Goal: Find contact information: Find contact information

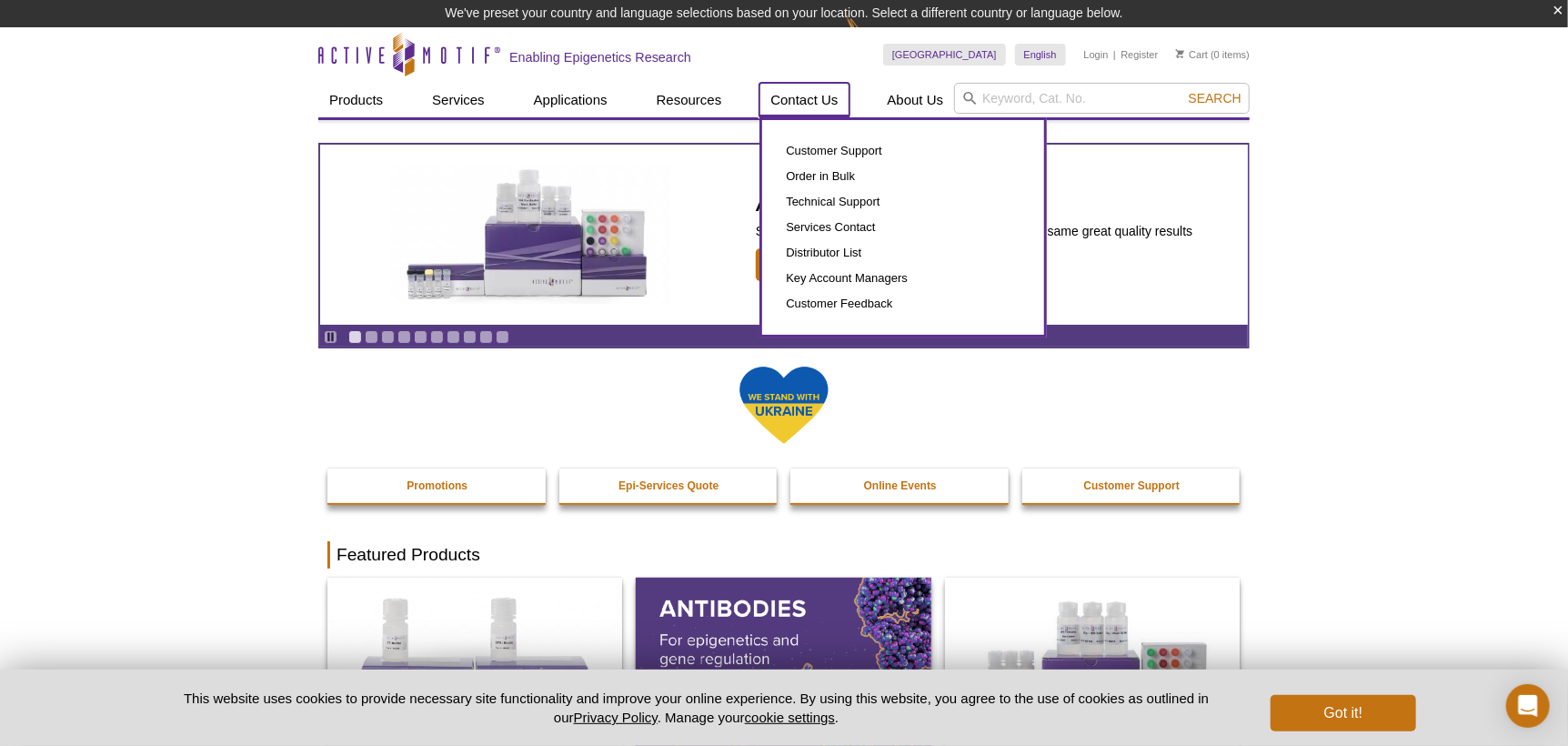
click at [820, 99] on link "Contact Us" at bounding box center [804, 100] width 89 height 34
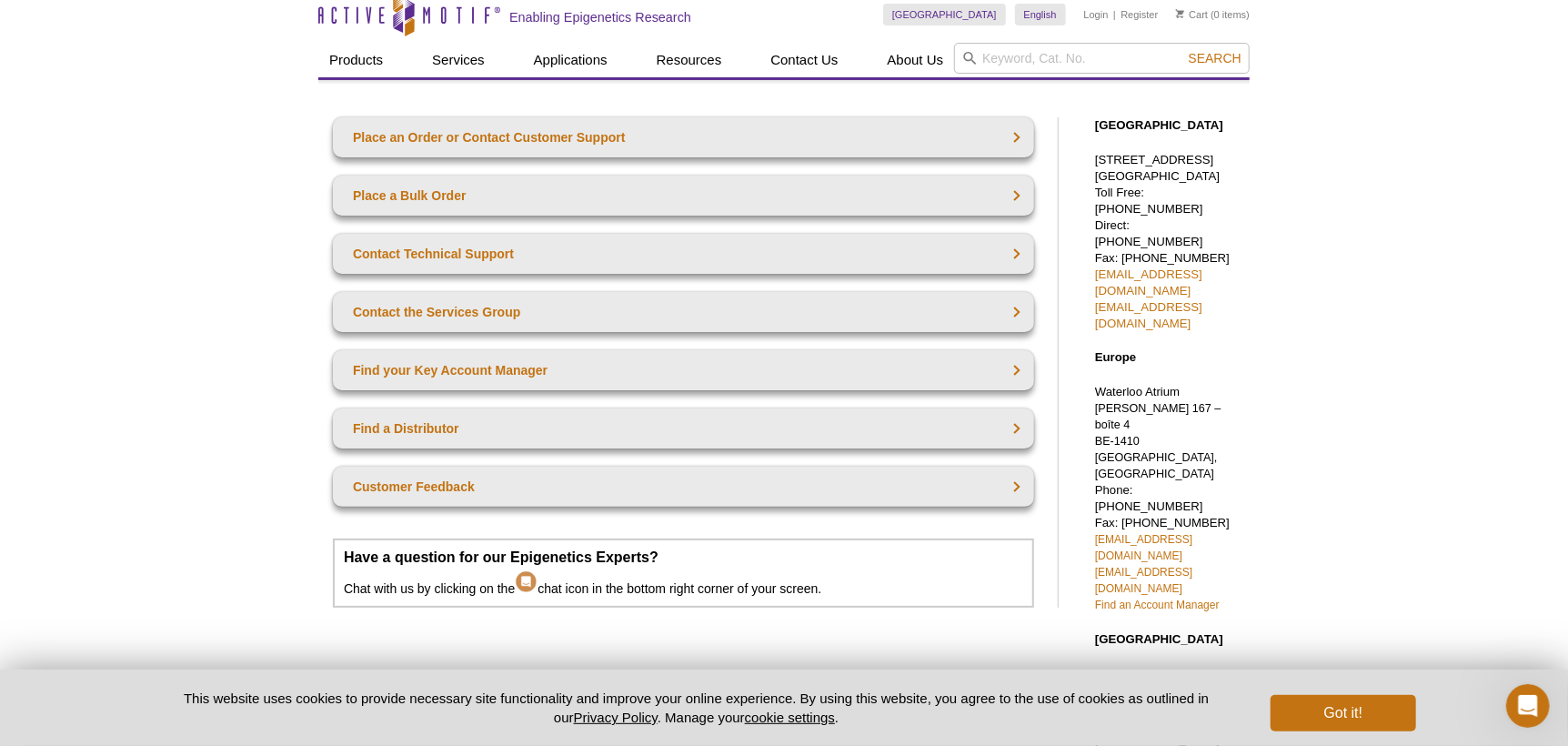
scroll to position [90, 0]
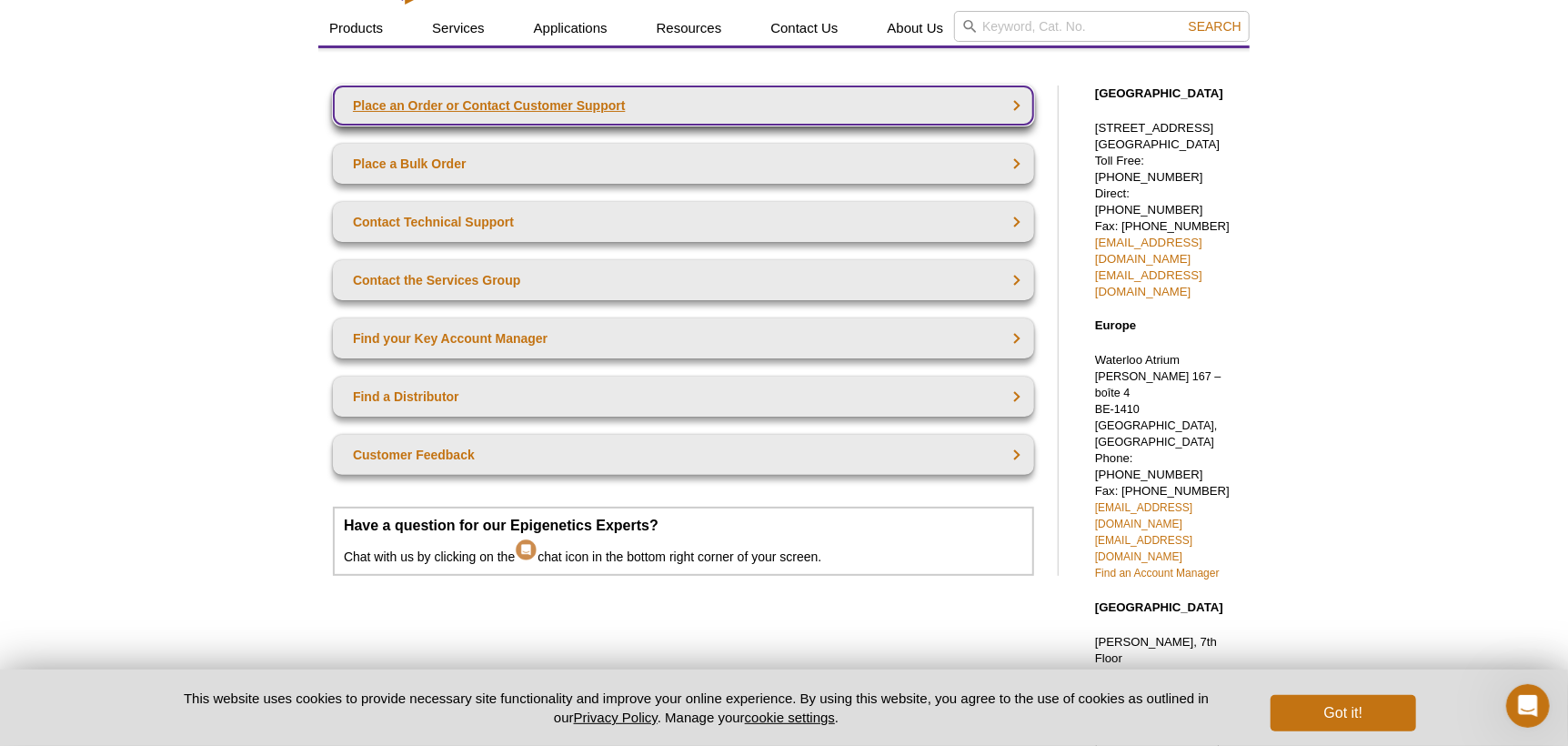
click at [563, 107] on link "Place an Order or Contact Customer Support" at bounding box center [683, 105] width 701 height 40
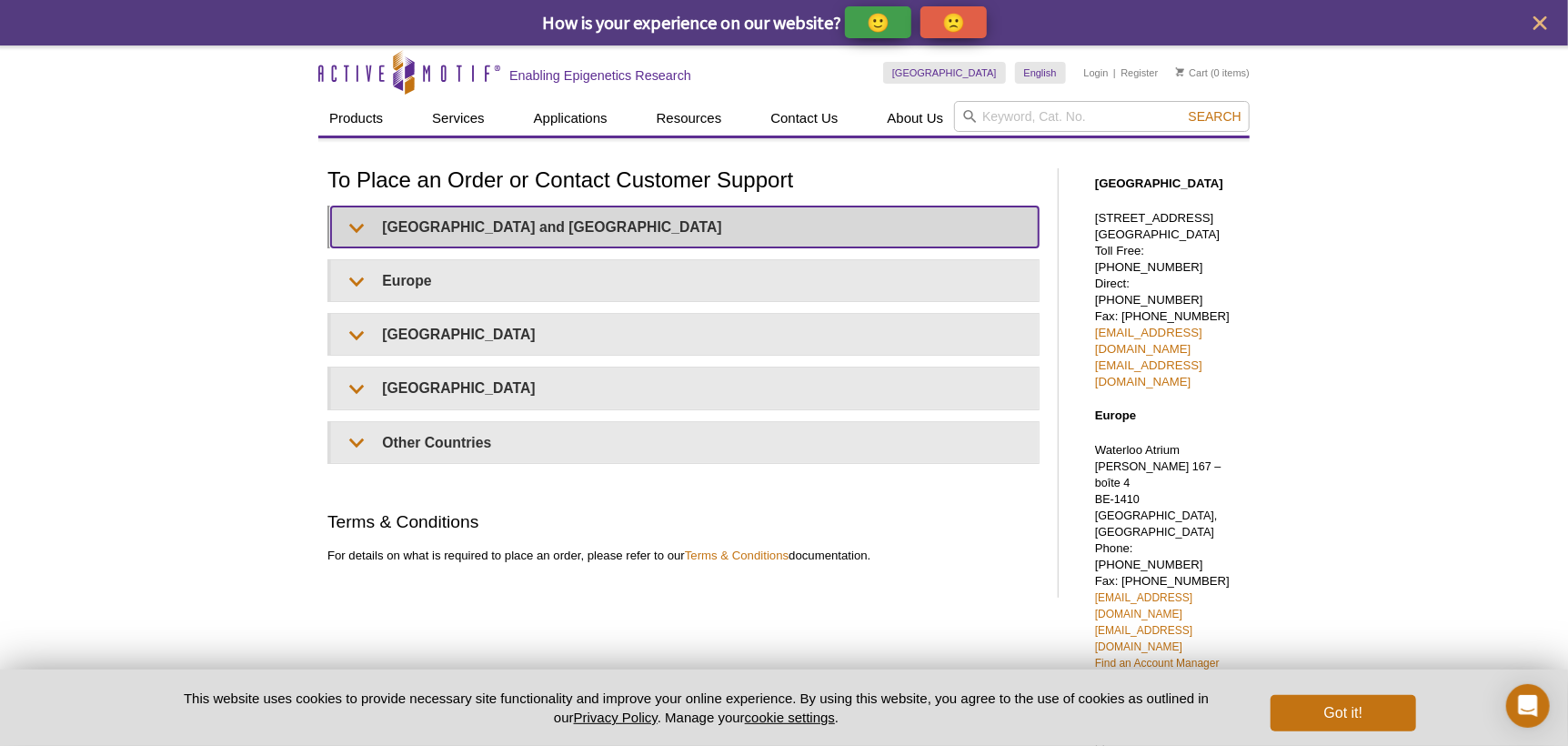
click at [391, 234] on summary "United States and Canada" at bounding box center [685, 227] width 708 height 41
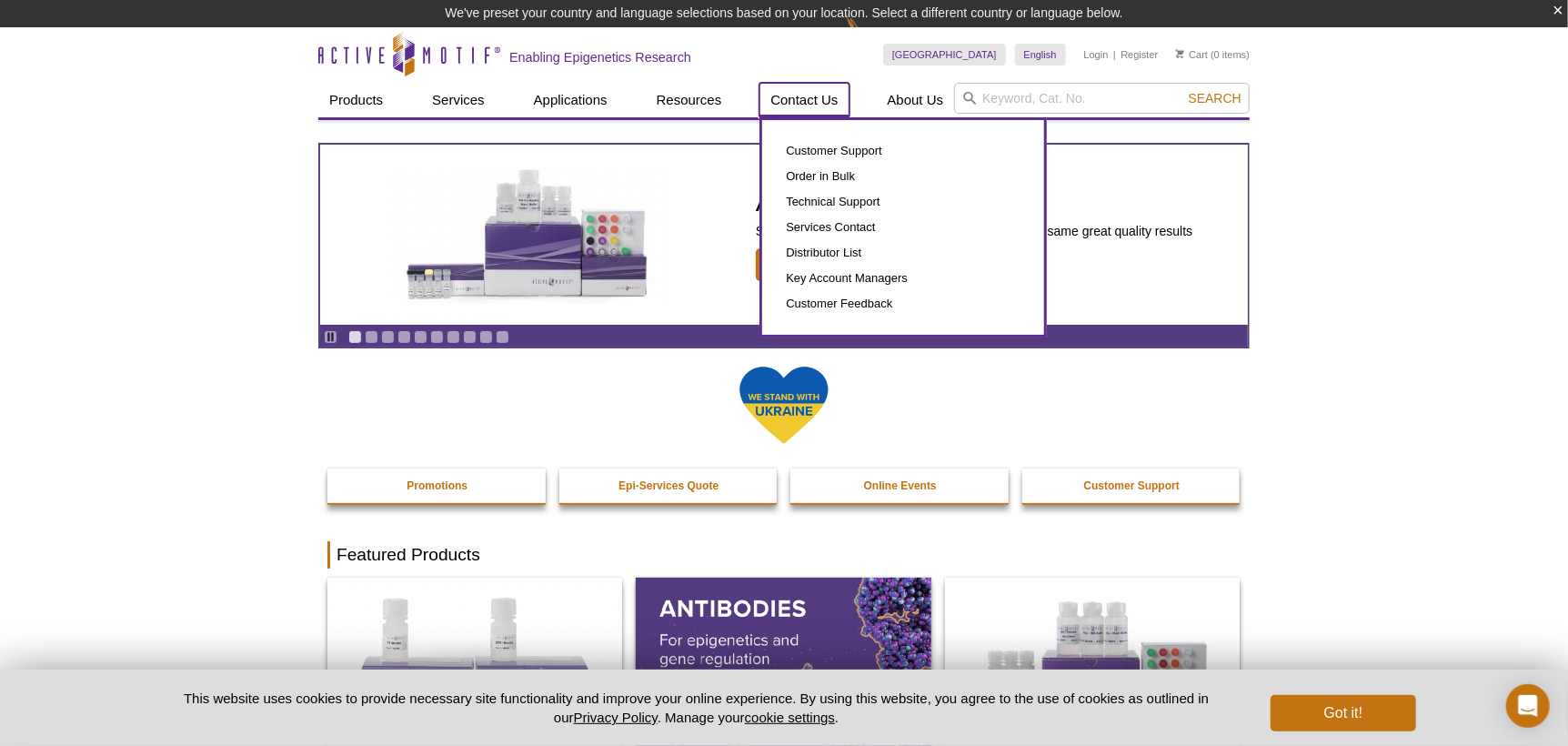
click at [811, 95] on link "Contact Us" at bounding box center [804, 100] width 89 height 34
click at [818, 148] on link "Customer Support" at bounding box center [902, 151] width 245 height 25
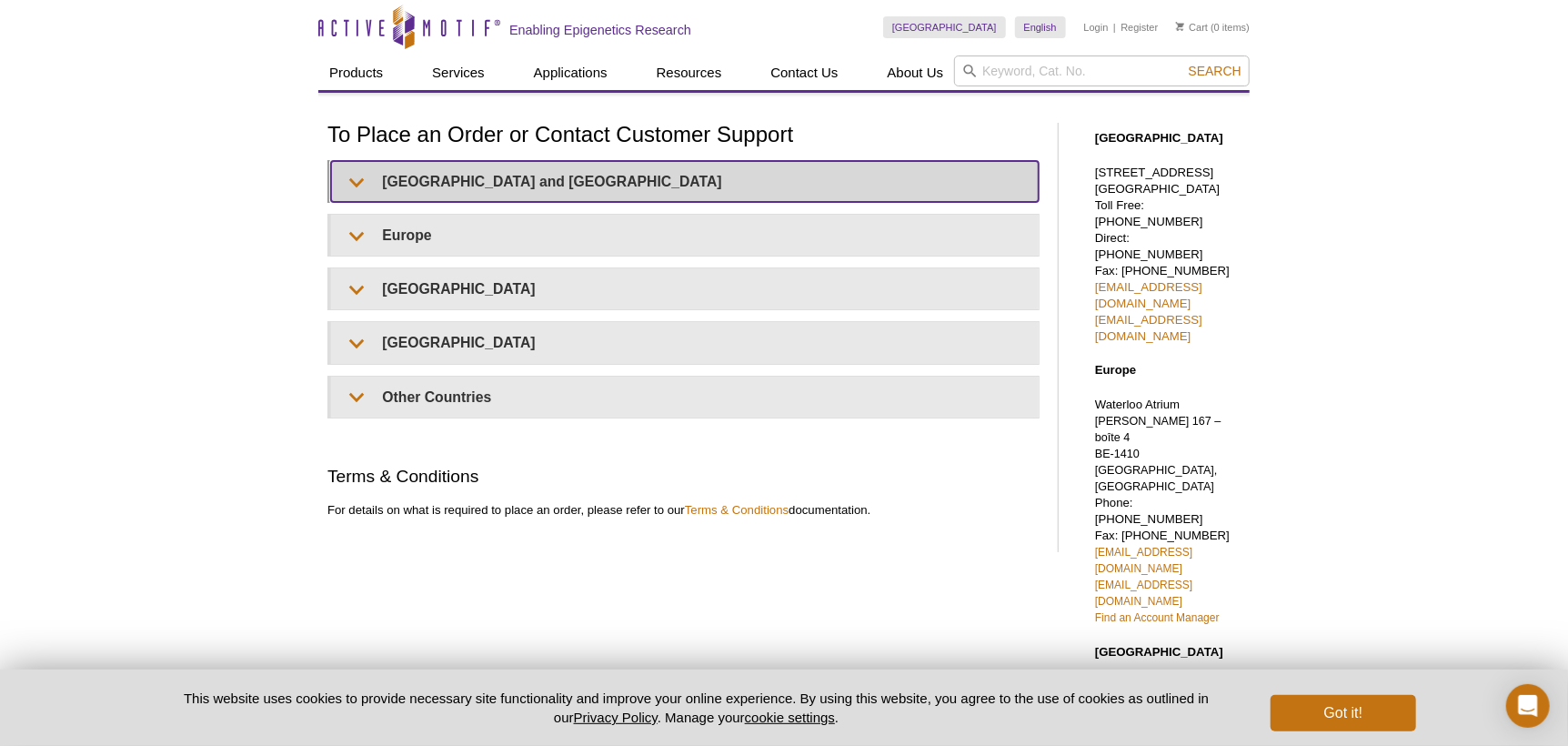
click at [607, 167] on summary "[GEOGRAPHIC_DATA] and [GEOGRAPHIC_DATA]" at bounding box center [685, 182] width 708 height 41
